Goal: Transaction & Acquisition: Purchase product/service

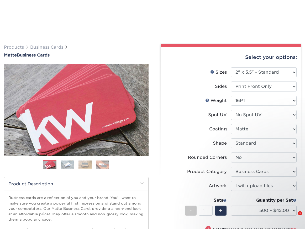
select select "2.00x3.50"
select select "0"
select select "3b5148f1-0588-4f88-a218-97bcfdce65c1"
select select "upload"
select select "500 – $42.00"
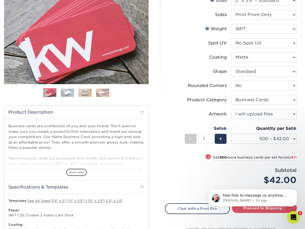
scroll to position [1, 0]
click at [280, 71] on select "Please Select Standard Oval" at bounding box center [264, 71] width 66 height 10
select select "oval"
click at [231, 66] on select "Please Select Standard Oval" at bounding box center [264, 71] width 66 height 10
select select "-1"
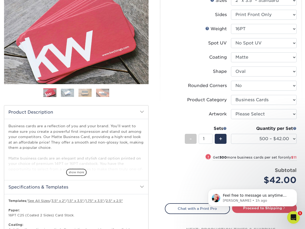
select select "-1"
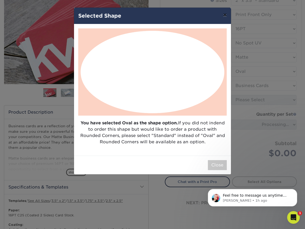
click at [224, 17] on button "×" at bounding box center [225, 15] width 12 height 15
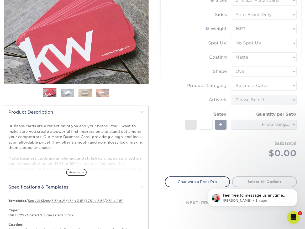
click at [294, 71] on form "Sizes Help Sizes Please Select 1.5" x 3.5" - Mini 1.75" x 3.5" - Mini 2" x 2" -…" at bounding box center [231, 83] width 132 height 175
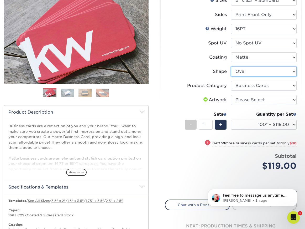
click at [294, 73] on select "Please Select Standard Oval" at bounding box center [264, 71] width 66 height 10
select select "standard"
click at [231, 66] on select "Please Select Standard Oval" at bounding box center [264, 71] width 66 height 10
select select "-1"
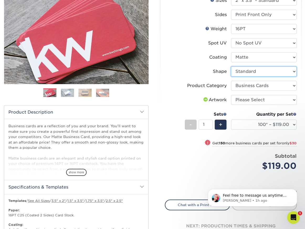
select select
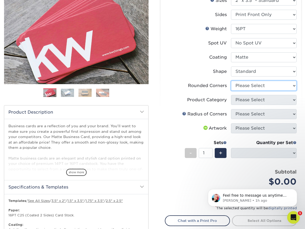
click at [294, 86] on select "Please Select Yes - Round 2 Corners Yes - Round 4 Corners No" at bounding box center [264, 86] width 66 height 10
select select "7672df9e-0e0a-464d-8e1f-920c575e4da3"
click at [231, 81] on select "Please Select Yes - Round 2 Corners Yes - Round 4 Corners No" at bounding box center [264, 86] width 66 height 10
select select "-1"
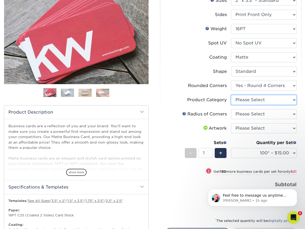
click at [295, 99] on select "Please Select Business Cards" at bounding box center [264, 100] width 66 height 10
select select "3b5148f1-0588-4f88-a218-97bcfdce65c1"
click at [231, 95] on select "Please Select Business Cards" at bounding box center [264, 100] width 66 height 10
click at [295, 115] on select "Please Select Rounded 1/8" Rounded 1/4"" at bounding box center [264, 114] width 66 height 10
select select "589680c7-ee9a-431b-9d12-d7aeb1386a97"
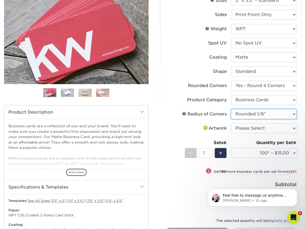
click at [231, 109] on select "Please Select Rounded 1/8" Rounded 1/4"" at bounding box center [264, 114] width 66 height 10
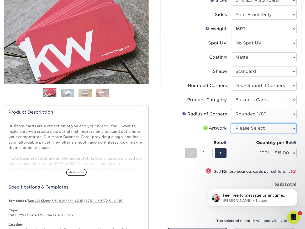
click at [245, 128] on select "Please Select I will upload files I need a design - $100" at bounding box center [264, 128] width 66 height 10
select select "upload"
click at [231, 123] on select "Please Select I will upload files I need a design - $100" at bounding box center [264, 128] width 66 height 10
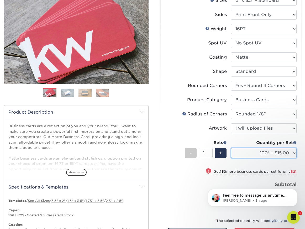
click at [295, 153] on select "100* – $15.00 250* – $36.00 500 – $72.00 1000 – $89.00 2500 – $154.00 5000 – $2…" at bounding box center [264, 153] width 66 height 10
select select "500 – $72.00"
click at [231, 148] on select "100* – $15.00 250* – $36.00 500 – $72.00 1000 – $89.00 2500 – $154.00 5000 – $2…" at bounding box center [264, 153] width 66 height 10
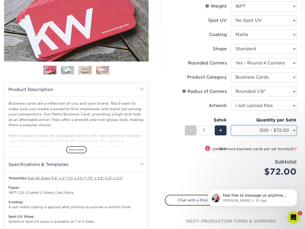
scroll to position [104, 0]
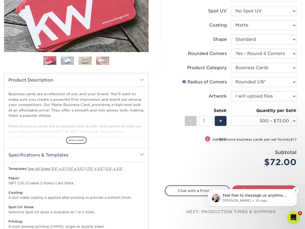
click at [273, 197] on p "Feel free to message us anytime and we'll assist live until 5p EST if you have …" at bounding box center [257, 195] width 68 height 5
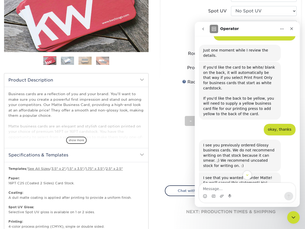
scroll to position [378, 0]
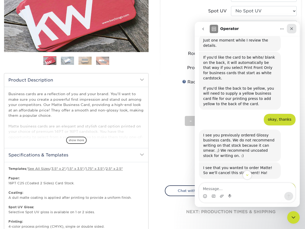
drag, startPoint x: 489, startPoint y: 50, endPoint x: 295, endPoint y: 28, distance: 195.2
click at [295, 28] on div "Close" at bounding box center [291, 28] width 9 height 9
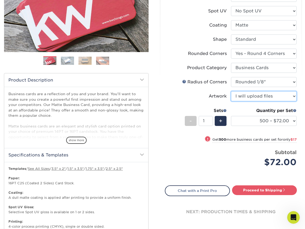
click at [294, 96] on select "Please Select I will upload files I need a design - $100" at bounding box center [264, 96] width 66 height 10
click at [231, 91] on select "Please Select I will upload files I need a design - $100" at bounding box center [264, 96] width 66 height 10
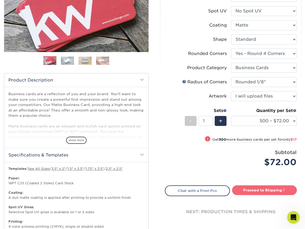
click at [268, 190] on link "Proceed to Shipping" at bounding box center [264, 189] width 65 height 9
type input "Set 1"
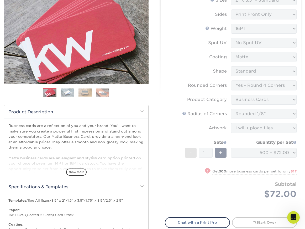
scroll to position [0, 0]
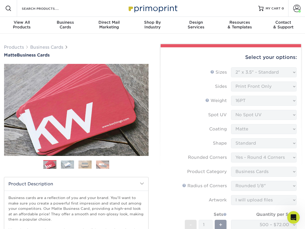
click at [273, 200] on form "Sizes Help Sizes Please Select 1.5" x 3.5" - Mini 1.75" x 3.5" - Mini 2" x 2" -…" at bounding box center [231, 175] width 132 height 216
click at [298, 7] on span at bounding box center [297, 8] width 7 height 7
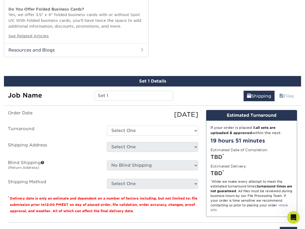
scroll to position [555, 0]
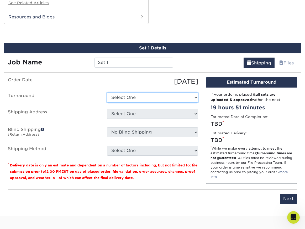
click at [195, 98] on select "Select One 2-4 Business Days 2 Day Next Business Day" at bounding box center [152, 98] width 91 height 10
select select "2fe60066-3d7b-4f14-83ef-aa08e8582511"
click at [107, 93] on select "Select One 2-4 Business Days 2 Day Next Business Day" at bounding box center [152, 98] width 91 height 10
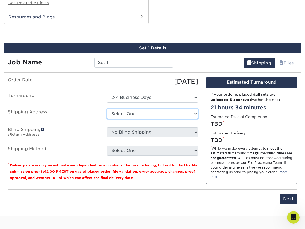
click at [195, 114] on select "Select One Exec Asst & Gov Admin President Business Cards + Add New Address" at bounding box center [152, 114] width 91 height 10
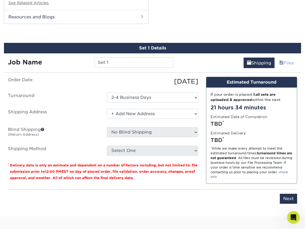
click at [107, 109] on select "Select One Exec Asst & Gov Admin President Business Cards + Add New Address" at bounding box center [152, 114] width 91 height 10
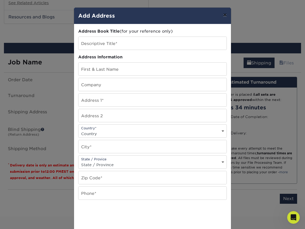
click at [227, 17] on button "×" at bounding box center [225, 15] width 12 height 15
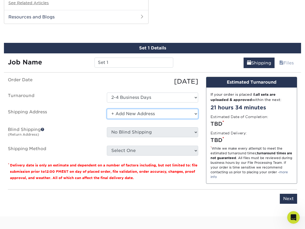
click at [195, 112] on select "Select One Exec Asst & Gov Admin President Business Cards + Add New Address" at bounding box center [152, 114] width 91 height 10
select select "270382"
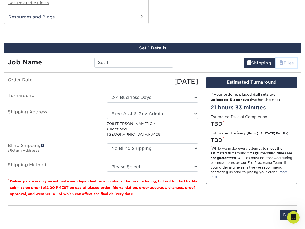
click at [283, 62] on link "Files" at bounding box center [286, 63] width 21 height 11
click at [281, 62] on span at bounding box center [282, 62] width 4 height 5
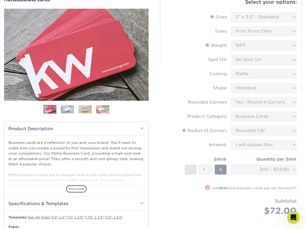
scroll to position [0, 0]
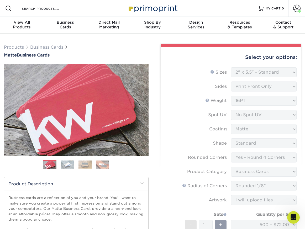
click at [181, 162] on form "Sizes Help Sizes Please Select 1.5" x 3.5" - Mini 1.75" x 3.5" - Mini 2" x 2" -…" at bounding box center [231, 175] width 132 height 216
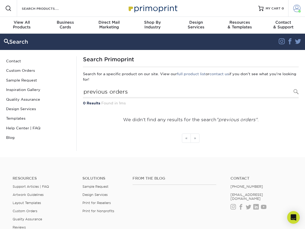
click at [298, 8] on span at bounding box center [297, 8] width 7 height 7
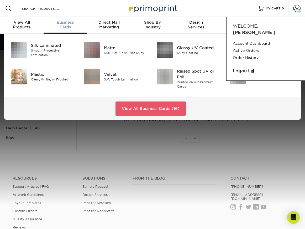
click at [63, 23] on span "Business" at bounding box center [66, 22] width 44 height 5
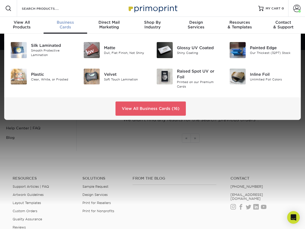
click at [67, 23] on span "Business" at bounding box center [66, 22] width 44 height 5
click at [90, 53] on img at bounding box center [92, 50] width 16 height 16
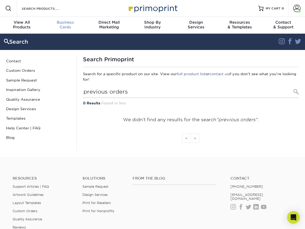
click at [66, 18] on link "Business Cards" at bounding box center [66, 25] width 44 height 17
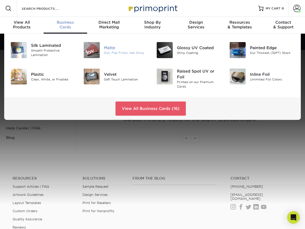
click at [105, 53] on div "Dull, Flat Finish, Not Shiny" at bounding box center [126, 53] width 45 height 4
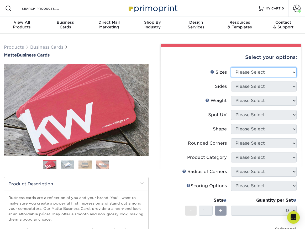
click at [294, 70] on select "Please Select 1.5" x 3.5" - Mini 1.75" x 3.5" - Mini 2" x 2" - Square 2" x 3" -…" at bounding box center [264, 72] width 66 height 10
click at [231, 67] on select "Please Select 1.5" x 3.5" - Mini 1.75" x 3.5" - Mini 2" x 2" - Square 2" x 3" -…" at bounding box center [264, 72] width 66 height 10
click at [293, 73] on select "Please Select 1.5" x 3.5" - Mini 1.75" x 3.5" - Mini 2" x 2" - Square 2" x 3" -…" at bounding box center [264, 72] width 66 height 10
select select "2.00x3.50"
click at [231, 67] on select "Please Select 1.5" x 3.5" - Mini 1.75" x 3.5" - Mini 2" x 2" - Square 2" x 3" -…" at bounding box center [264, 72] width 66 height 10
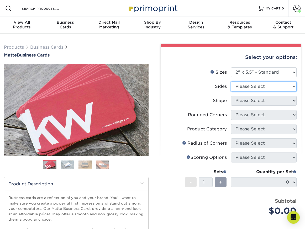
click at [292, 86] on select "Please Select Print Both Sides Print Front Only" at bounding box center [264, 86] width 66 height 10
select select "13abbda7-1d64-4f25-8bb2-c179b224825d"
click at [231, 81] on select "Please Select Print Both Sides Print Front Only" at bounding box center [264, 86] width 66 height 10
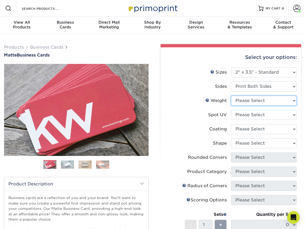
click at [295, 101] on select "Please Select 16PT 14PT" at bounding box center [264, 101] width 66 height 10
select select "16PT"
click at [231, 96] on select "Please Select 16PT 14PT" at bounding box center [264, 101] width 66 height 10
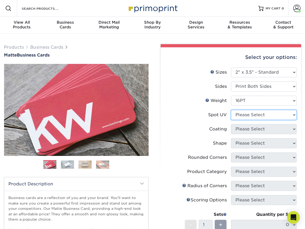
click at [273, 116] on select "Please Select No Spot UV Front and Back (Both Sides) Front Only Back Only" at bounding box center [264, 115] width 66 height 10
select select "3"
click at [231, 110] on select "Please Select No Spot UV Front and Back (Both Sides) Front Only Back Only" at bounding box center [264, 115] width 66 height 10
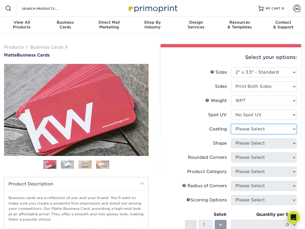
click at [256, 129] on select at bounding box center [264, 129] width 66 height 10
click at [231, 124] on select at bounding box center [264, 129] width 66 height 10
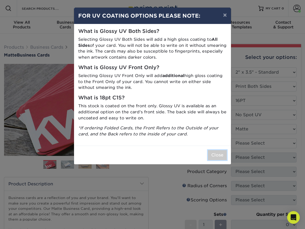
click at [214, 156] on button "Close" at bounding box center [217, 155] width 19 height 10
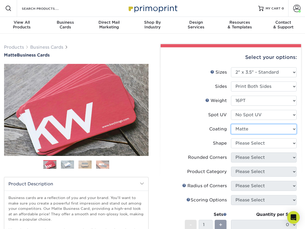
click at [293, 128] on select at bounding box center [264, 129] width 66 height 10
click at [231, 124] on select at bounding box center [264, 129] width 66 height 10
click at [243, 129] on select at bounding box center [264, 129] width 66 height 10
click at [231, 124] on select at bounding box center [264, 129] width 66 height 10
click at [294, 128] on select at bounding box center [264, 129] width 66 height 10
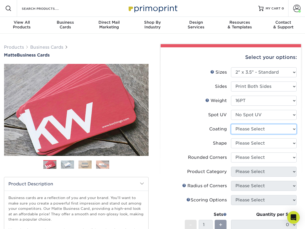
select select "121bb7b5-3b4d-429f-bd8d-bbf80e953313"
click at [231, 124] on select at bounding box center [264, 129] width 66 height 10
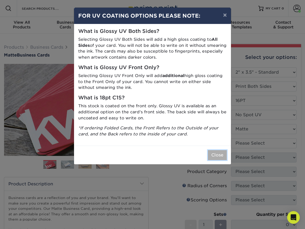
click at [218, 156] on button "Close" at bounding box center [217, 155] width 19 height 10
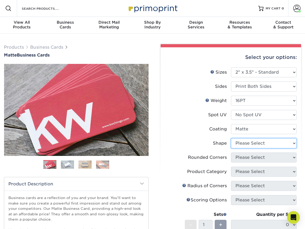
click at [260, 144] on select "Please Select Standard Oval" at bounding box center [264, 143] width 66 height 10
select select "standard"
click at [231, 138] on select "Please Select Standard Oval" at bounding box center [264, 143] width 66 height 10
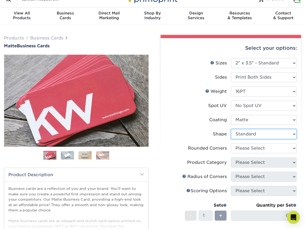
scroll to position [10, 0]
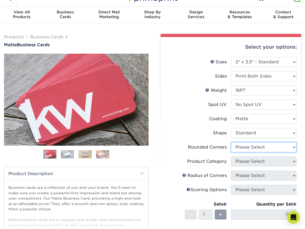
click at [273, 146] on select "Please Select Yes - Round 2 Corners Yes - Round 4 Corners No" at bounding box center [264, 147] width 66 height 10
select select "7672df9e-0e0a-464d-8e1f-920c575e4da3"
click at [231, 142] on select "Please Select Yes - Round 2 Corners Yes - Round 4 Corners No" at bounding box center [264, 147] width 66 height 10
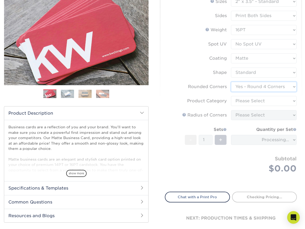
scroll to position [84, 0]
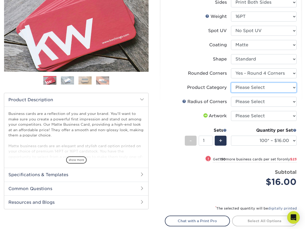
click at [269, 88] on select "Please Select Business Cards" at bounding box center [264, 88] width 66 height 10
select select "3b5148f1-0588-4f88-a218-97bcfdce65c1"
click at [231, 83] on select "Please Select Business Cards" at bounding box center [264, 88] width 66 height 10
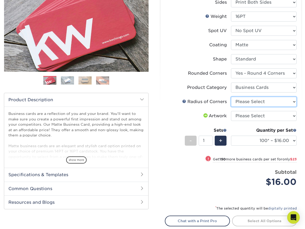
click at [268, 102] on select "Please Select Rounded 1/8" Rounded 1/4"" at bounding box center [264, 102] width 66 height 10
select select "479fbfe7-6a0c-4895-8c9a-81739b7486c9"
click at [231, 97] on select "Please Select Rounded 1/8" Rounded 1/4"" at bounding box center [264, 102] width 66 height 10
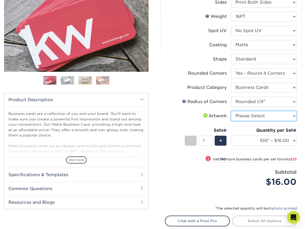
click at [273, 116] on select "Please Select I will upload files I need a design - $100" at bounding box center [264, 116] width 66 height 10
select select "upload"
click at [231, 111] on select "Please Select I will upload files I need a design - $100" at bounding box center [264, 116] width 66 height 10
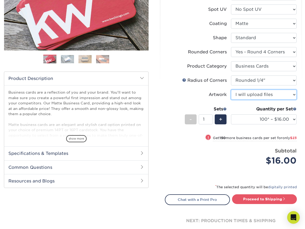
scroll to position [106, 0]
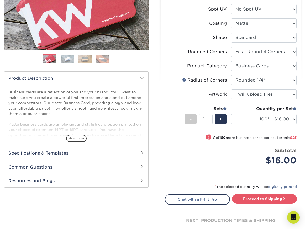
click at [26, 153] on h2 "Specifications & Templates" at bounding box center [76, 153] width 144 height 14
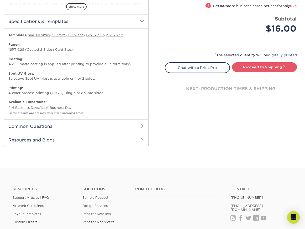
scroll to position [215, 0]
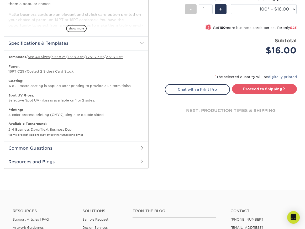
click at [59, 148] on h2 "Common Questions" at bounding box center [76, 148] width 144 height 14
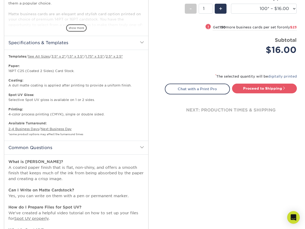
scroll to position [181, 0]
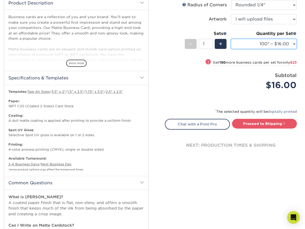
click at [280, 45] on select "100* – $16.00 250* – $39.00 500 – $77.00 1000 – $94.00 2500 – $173.00 5000 – $2…" at bounding box center [264, 44] width 66 height 10
select select "500 – $77.00"
click at [231, 39] on select "100* – $16.00 250* – $39.00 500 – $77.00 1000 – $94.00 2500 – $173.00 5000 – $2…" at bounding box center [264, 44] width 66 height 10
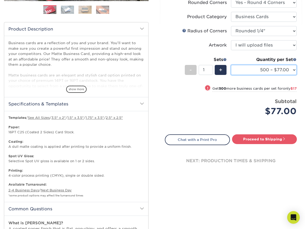
scroll to position [185, 0]
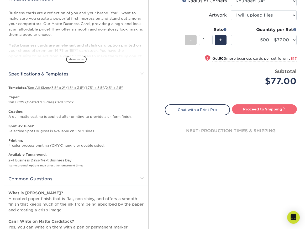
click at [251, 113] on link "Proceed to Shipping" at bounding box center [264, 108] width 65 height 9
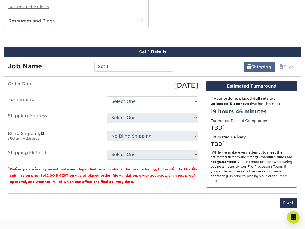
scroll to position [553, 0]
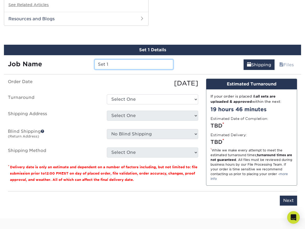
click at [121, 64] on input "Set 1" at bounding box center [134, 64] width 79 height 10
type input "Set 1 - [PERSON_NAME] Cards"
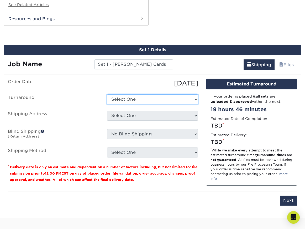
click at [146, 99] on select "Select One 2-4 Business Days 2 Day Next Business Day" at bounding box center [152, 99] width 91 height 10
select select "79b99939-68c2-4d83-85ff-9c9387913688"
click at [107, 94] on select "Select One 2-4 Business Days 2 Day Next Business Day" at bounding box center [152, 99] width 91 height 10
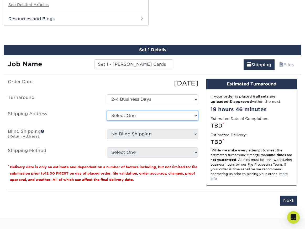
click at [145, 118] on select "Select One Exec Asst & Gov Admin President Business Cards + Add New Address" at bounding box center [152, 116] width 91 height 10
select select "270382"
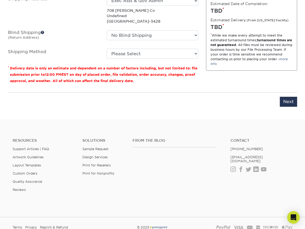
scroll to position [704, 0]
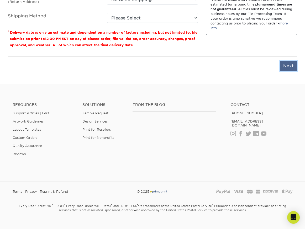
click at [284, 67] on input "Next" at bounding box center [288, 66] width 17 height 10
type input "Next"
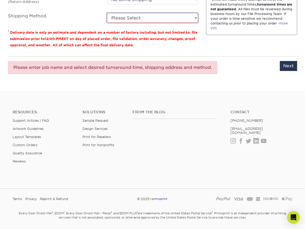
click at [136, 17] on select "Please Select Ground Shipping (+$8.96) 3 Day Shipping Service (+$20.06) 2 Day A…" at bounding box center [152, 18] width 91 height 10
select select "03"
click at [107, 13] on select "Please Select Ground Shipping (+$8.96) 3 Day Shipping Service (+$20.06) 2 Day A…" at bounding box center [152, 18] width 91 height 10
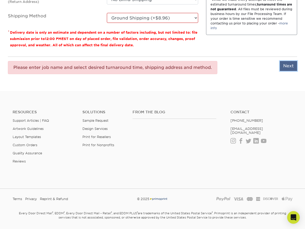
click at [291, 69] on input "Next" at bounding box center [288, 66] width 17 height 10
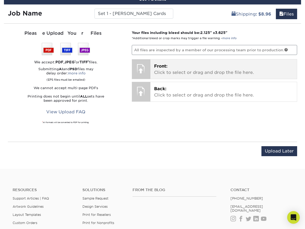
scroll to position [600, 0]
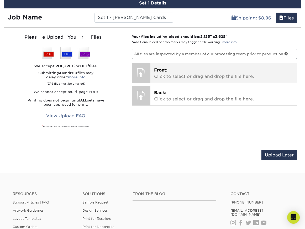
click at [190, 69] on p "Front: Click to select or drag and drop the file here." at bounding box center [223, 73] width 139 height 13
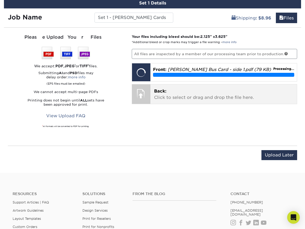
click at [186, 92] on p "Back: Click to select or drag and drop the file here." at bounding box center [223, 94] width 139 height 13
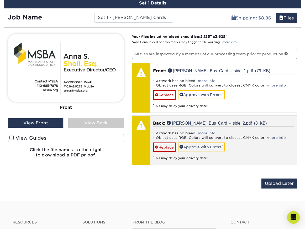
click at [210, 136] on li "Object uses RGB. Colors will convert to closest CMYK color. - more info" at bounding box center [223, 137] width 141 height 4
click at [179, 136] on li "Object uses RGB. Colors will convert to closest CMYK color. - more info" at bounding box center [223, 137] width 141 height 4
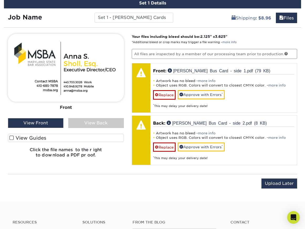
click at [76, 123] on div "View Back" at bounding box center [96, 123] width 56 height 10
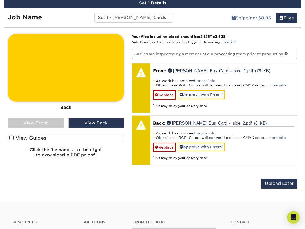
click at [76, 123] on div "View Back" at bounding box center [96, 123] width 56 height 10
click at [49, 123] on div "View Front" at bounding box center [36, 123] width 56 height 10
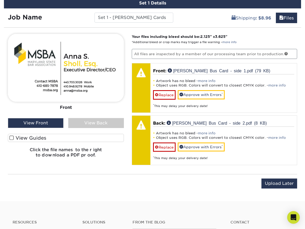
click at [280, 85] on link "more info" at bounding box center [278, 85] width 18 height 4
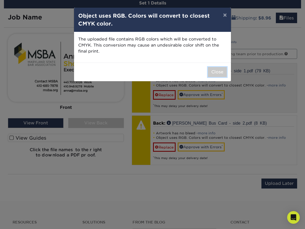
click at [221, 67] on button "Close" at bounding box center [217, 72] width 19 height 10
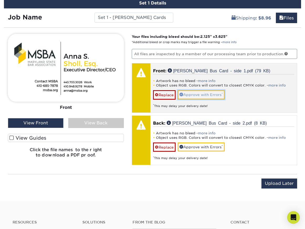
click at [210, 95] on link "Approve with Errors *" at bounding box center [201, 94] width 47 height 9
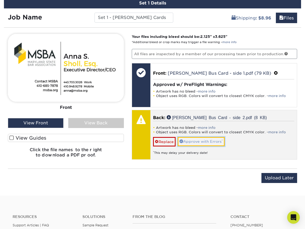
click at [207, 139] on link "Approve with Errors *" at bounding box center [201, 141] width 47 height 9
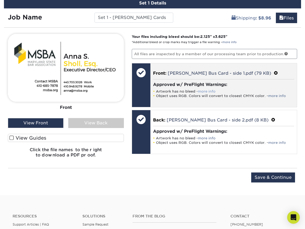
click at [206, 91] on link "more info" at bounding box center [207, 91] width 18 height 4
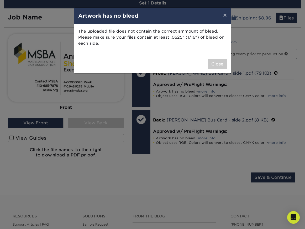
click at [30, 138] on div "× Artwork has no bleed The uploaded file does not contain the correct ammount o…" at bounding box center [152, 114] width 305 height 229
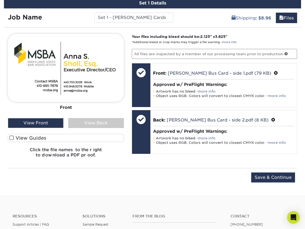
click at [24, 137] on label "View Guides" at bounding box center [66, 138] width 116 height 8
click at [0, 0] on input "View Guides" at bounding box center [0, 0] width 0 height 0
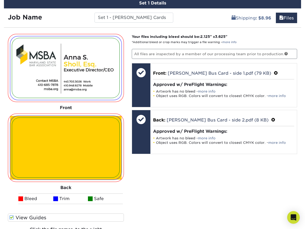
click at [191, 174] on div "Your files including bleed should be: 2.125 " x 3.625 " *Additional bleed or cr…" at bounding box center [214, 137] width 173 height 207
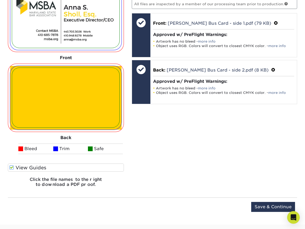
click at [84, 181] on h6 "Click the file names to the right to download a PDF proof." at bounding box center [66, 184] width 116 height 14
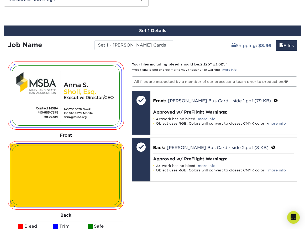
scroll to position [605, 0]
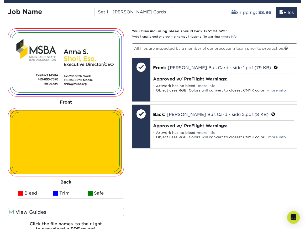
click at [191, 160] on div "Your files including bleed should be: 2.125 " x 3.625 " *Additional bleed or cr…" at bounding box center [214, 131] width 173 height 207
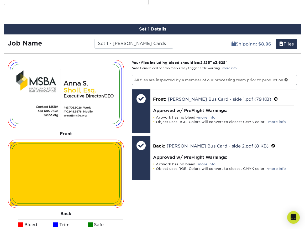
scroll to position [592, 0]
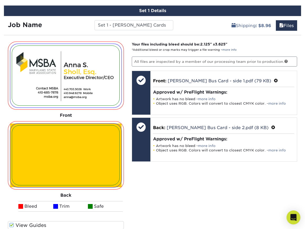
click at [295, 217] on icon "Open Intercom Messenger" at bounding box center [294, 217] width 6 height 7
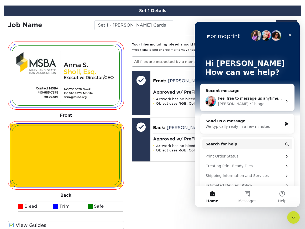
scroll to position [0, 0]
